Goal: Transaction & Acquisition: Download file/media

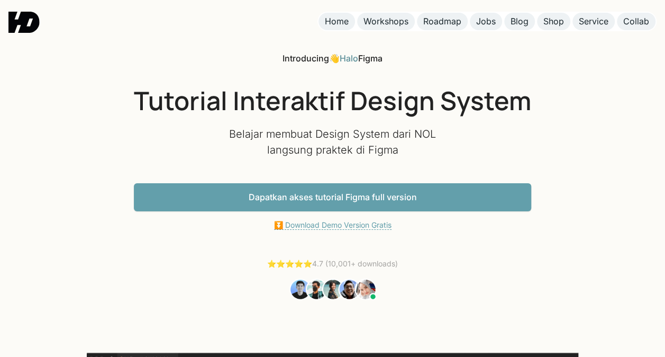
click at [349, 224] on link "⏬ Download Demo Version Gratis" at bounding box center [332, 225] width 117 height 10
click at [346, 198] on link "Dapatkan akses tutorial Figma full version" at bounding box center [332, 197] width 397 height 28
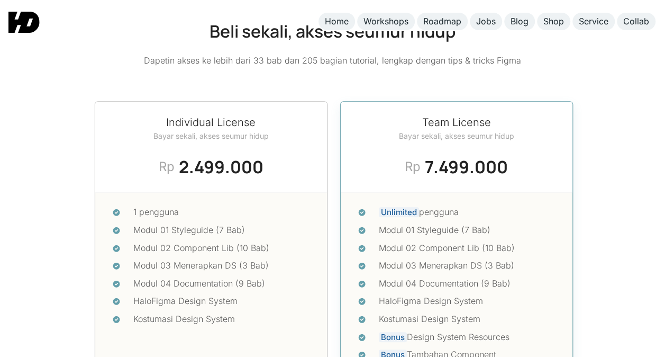
scroll to position [4455, 0]
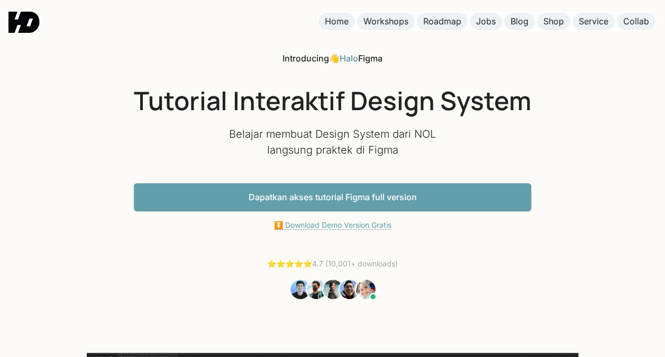
click at [347, 225] on link "⏬ Download Demo Version Gratis" at bounding box center [332, 225] width 117 height 10
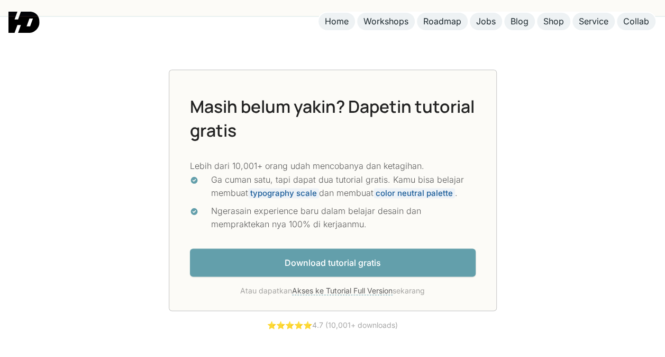
scroll to position [2749, 0]
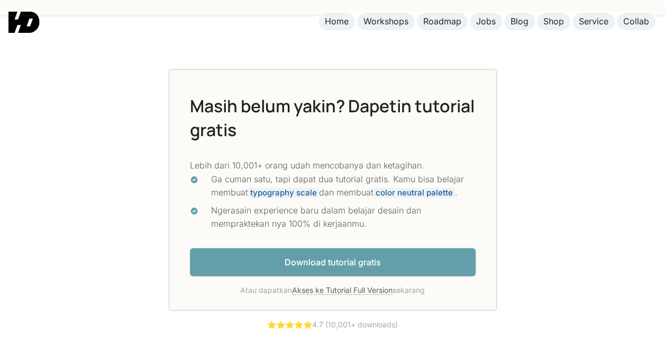
click at [320, 248] on link "Download tutorial gratis" at bounding box center [333, 262] width 286 height 28
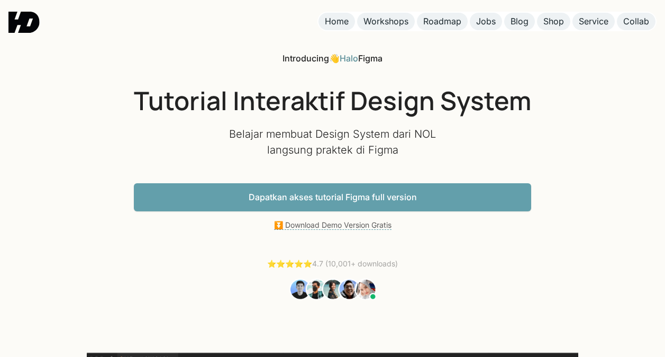
scroll to position [2728, 0]
